Goal: Task Accomplishment & Management: Manage account settings

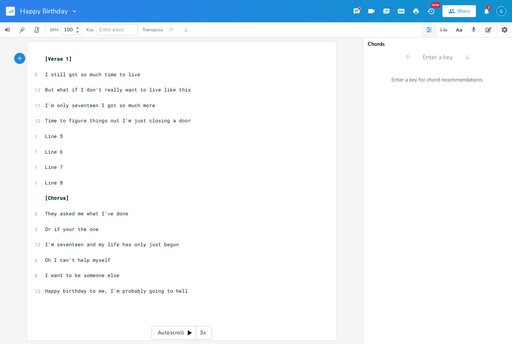
scroll to position [0, 0]
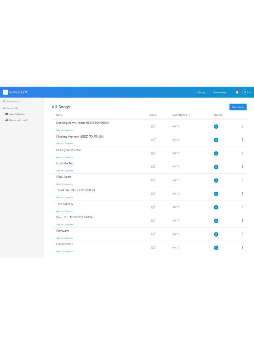
scroll to position [242, 0]
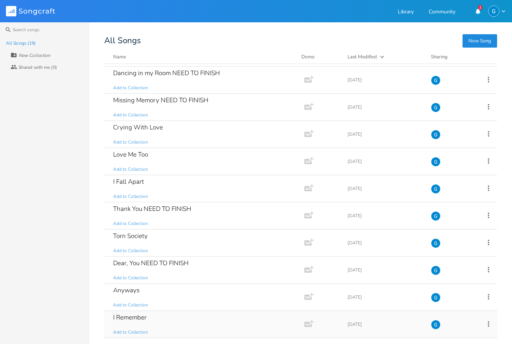
click at [148, 319] on div "I Remember Add to Collection" at bounding box center [202, 324] width 179 height 27
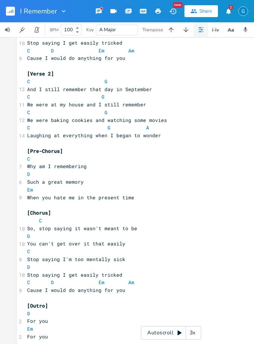
scroll to position [208, 0]
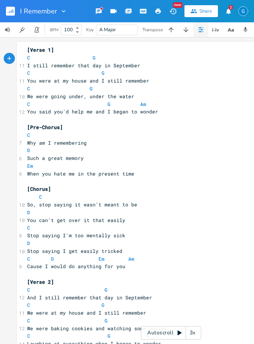
click at [15, 9] on button "button" at bounding box center [13, 11] width 15 height 18
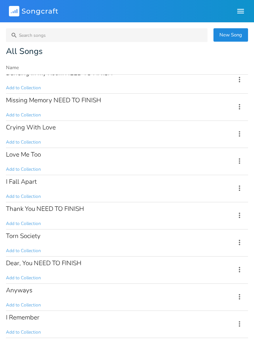
scroll to position [252, 0]
click at [97, 305] on div "Anyways Add to Collection" at bounding box center [116, 297] width 220 height 27
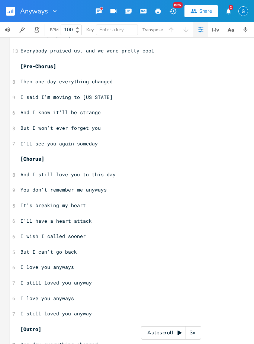
scroll to position [416, 0]
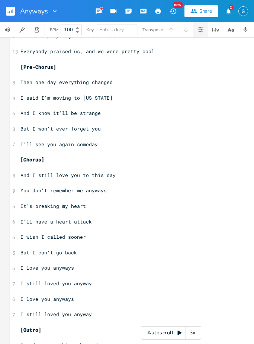
click at [17, 9] on button "button" at bounding box center [13, 11] width 15 height 18
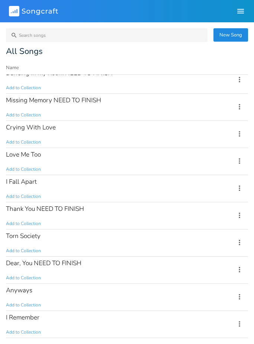
scroll to position [252, 0]
click at [64, 271] on div "Dear, You NEED TO FINISH Add to Collection" at bounding box center [116, 270] width 220 height 27
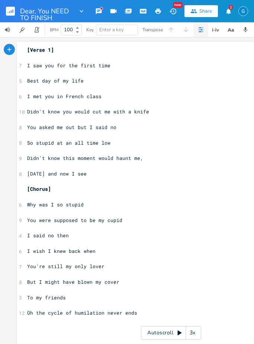
click at [9, 10] on rect "button" at bounding box center [10, 11] width 9 height 9
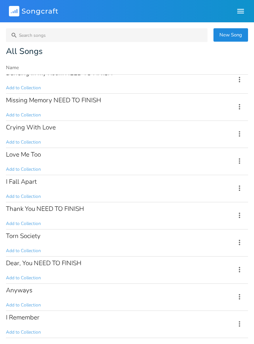
scroll to position [252, 0]
click at [38, 239] on div "Torn Society" at bounding box center [23, 236] width 35 height 6
